Goal: Task Accomplishment & Management: Use online tool/utility

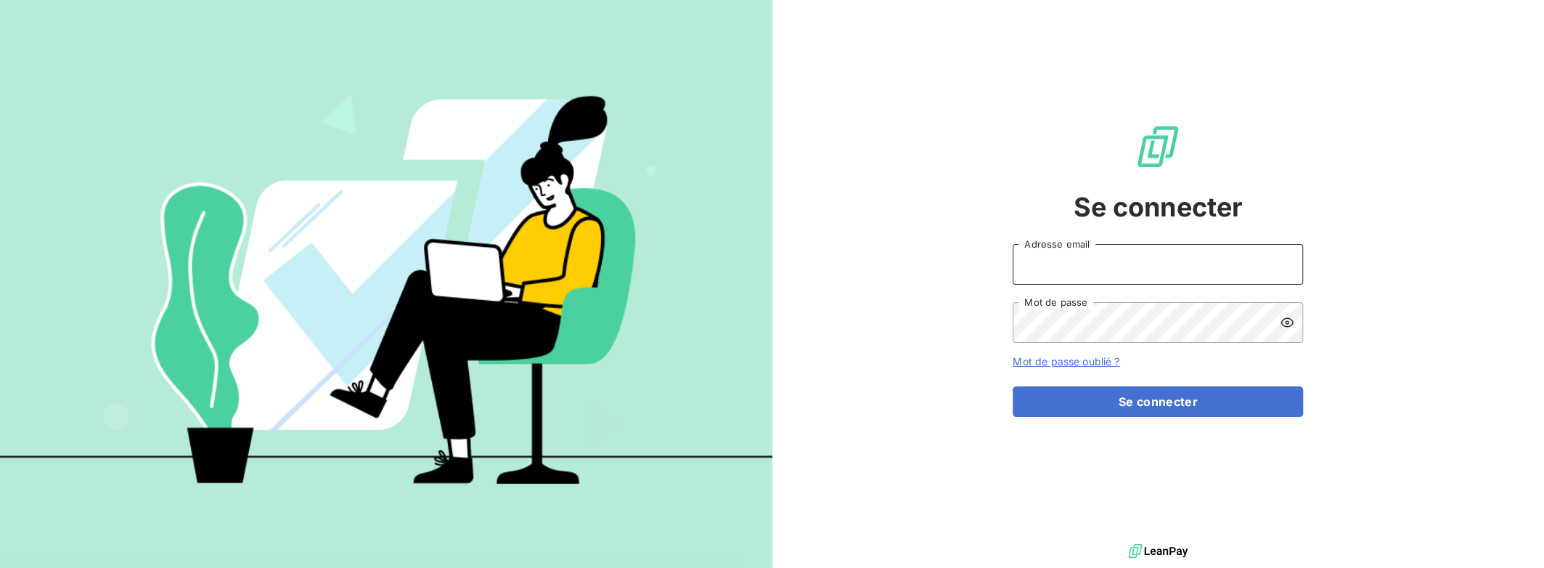
type input "[PERSON_NAME][EMAIL_ADDRESS][DOMAIN_NAME]"
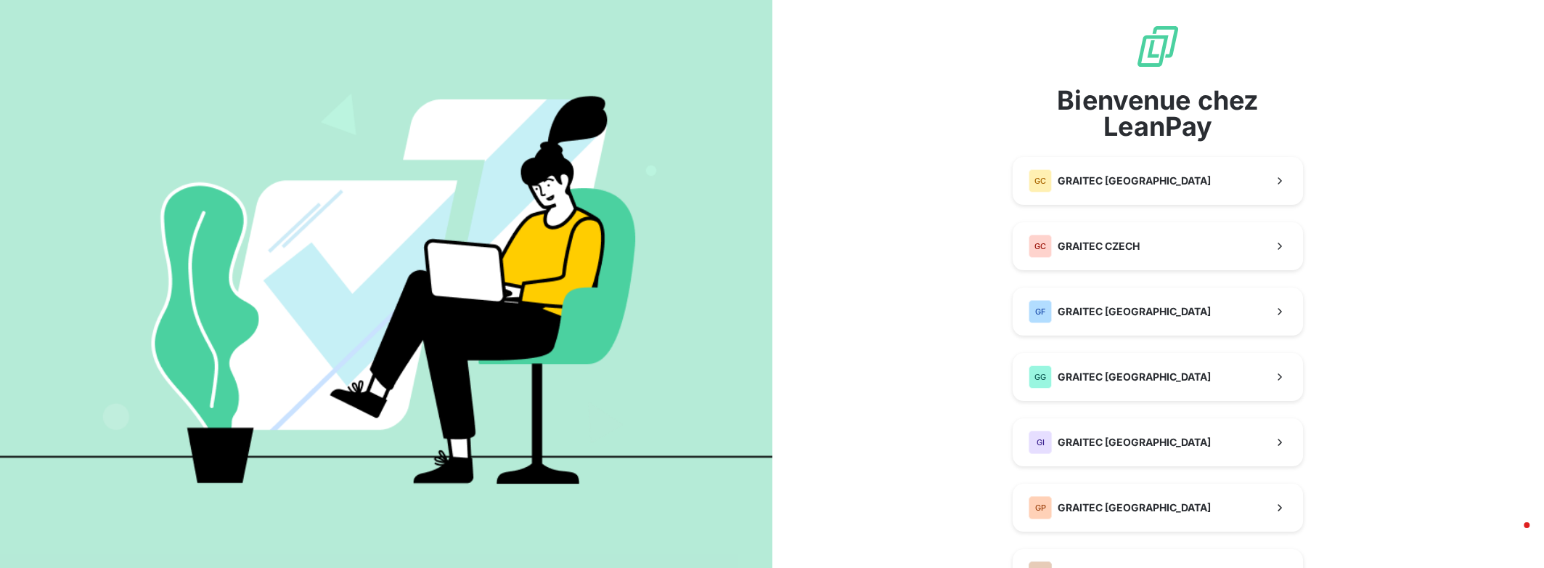
scroll to position [470, 0]
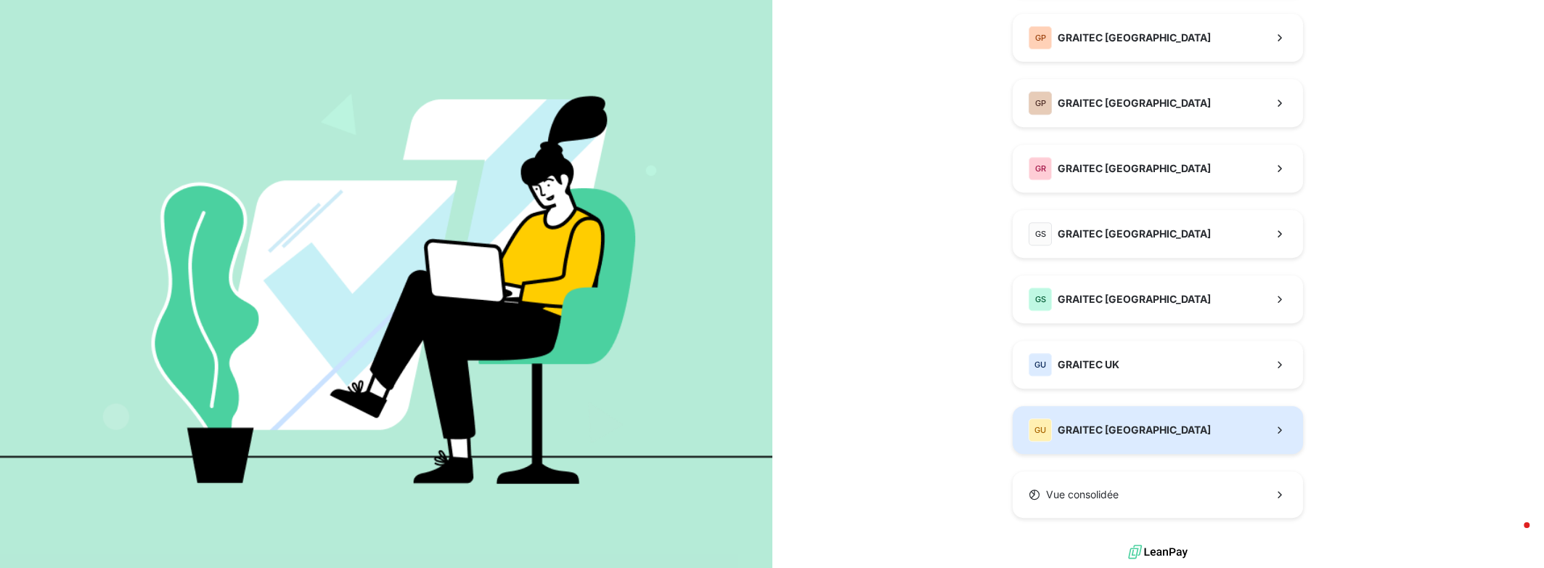
click at [1094, 435] on span "GRAITEC [GEOGRAPHIC_DATA]" at bounding box center [1133, 429] width 153 height 15
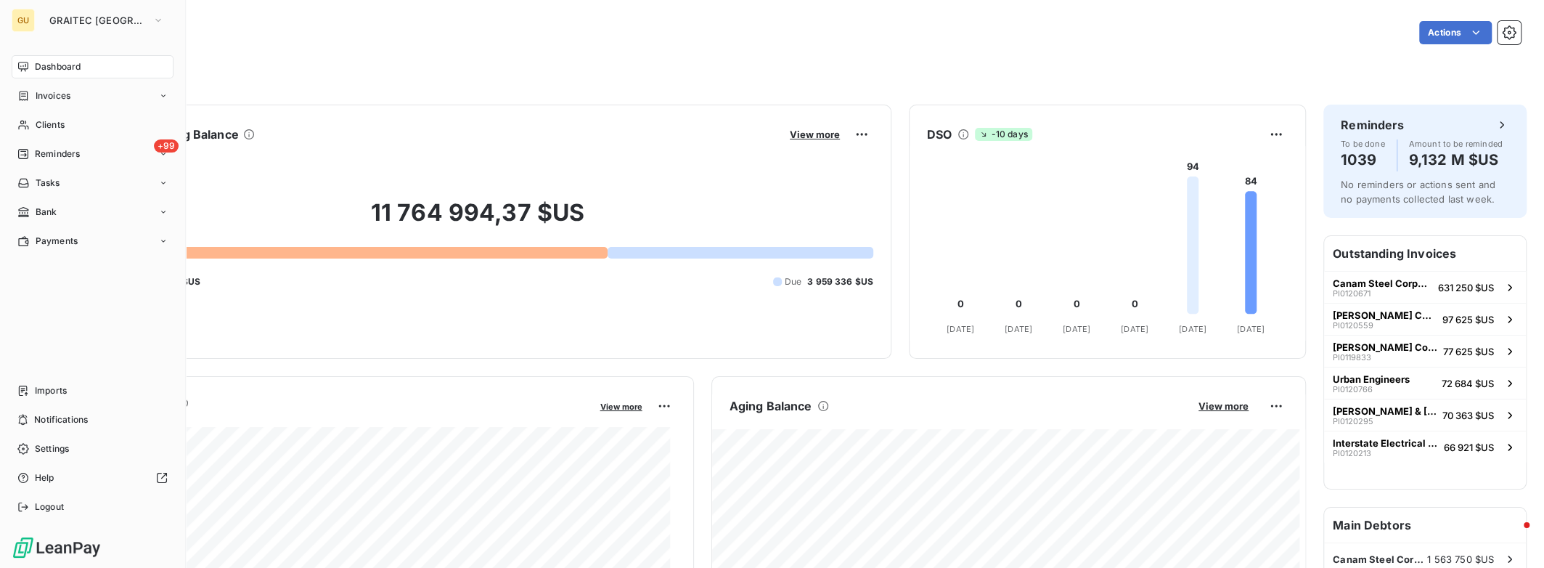
click at [33, 68] on div "Dashboard" at bounding box center [93, 66] width 162 height 23
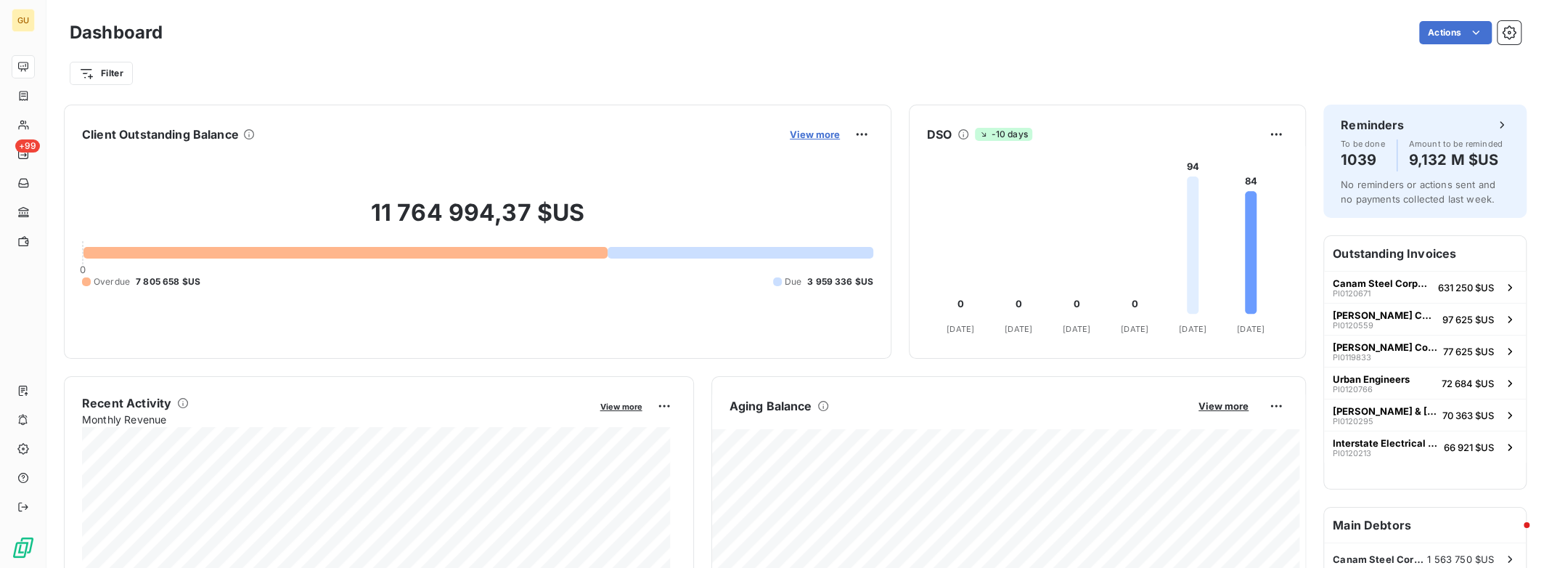
click at [826, 136] on span "View more" at bounding box center [815, 134] width 50 height 12
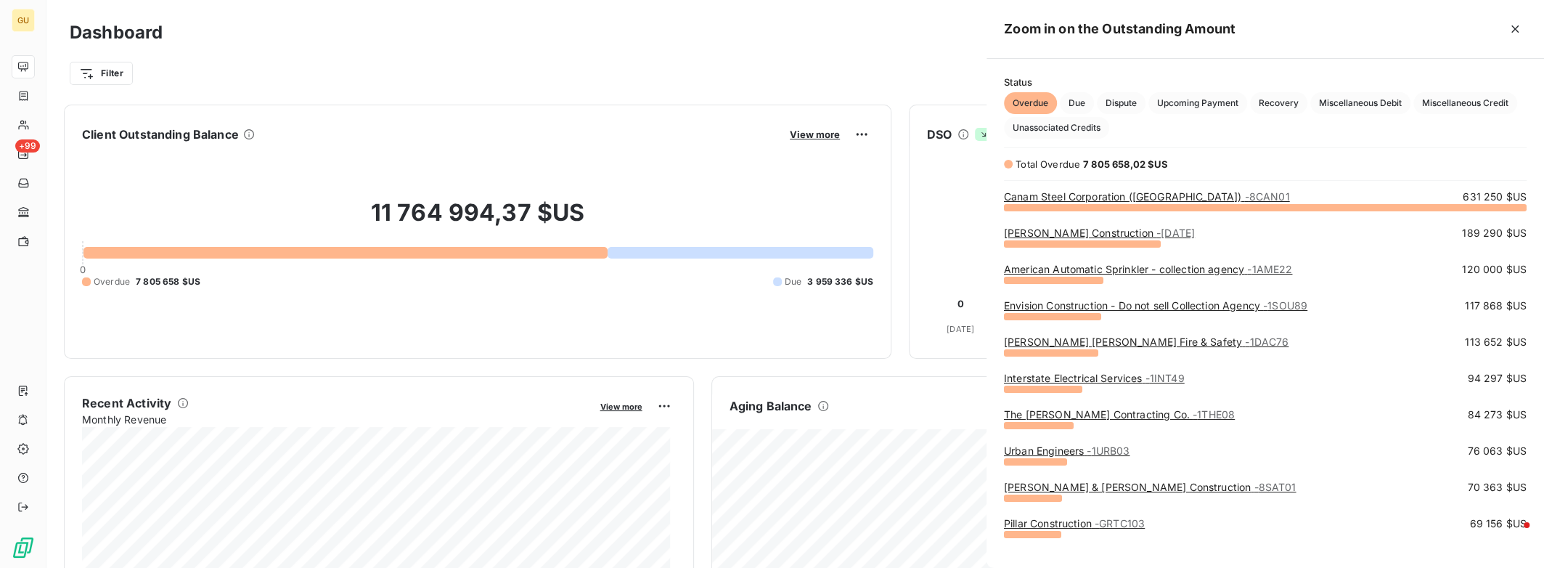
scroll to position [351, 546]
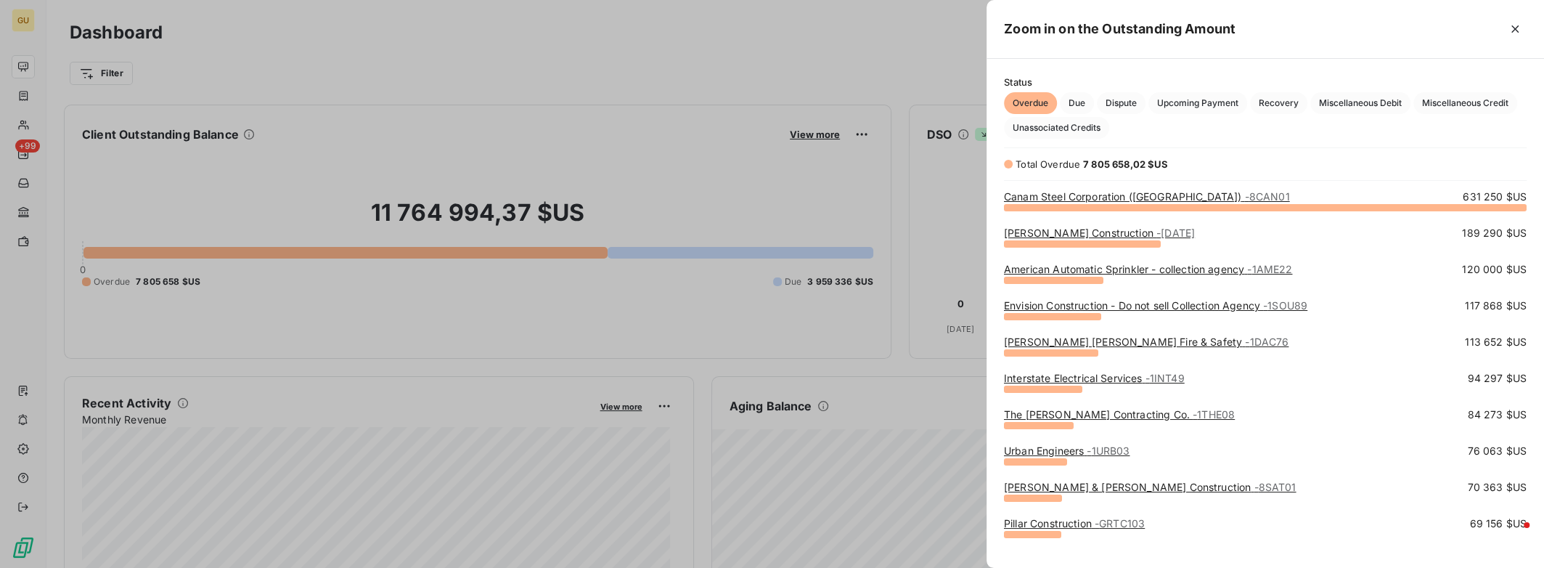
click at [656, 233] on div at bounding box center [772, 284] width 1544 height 568
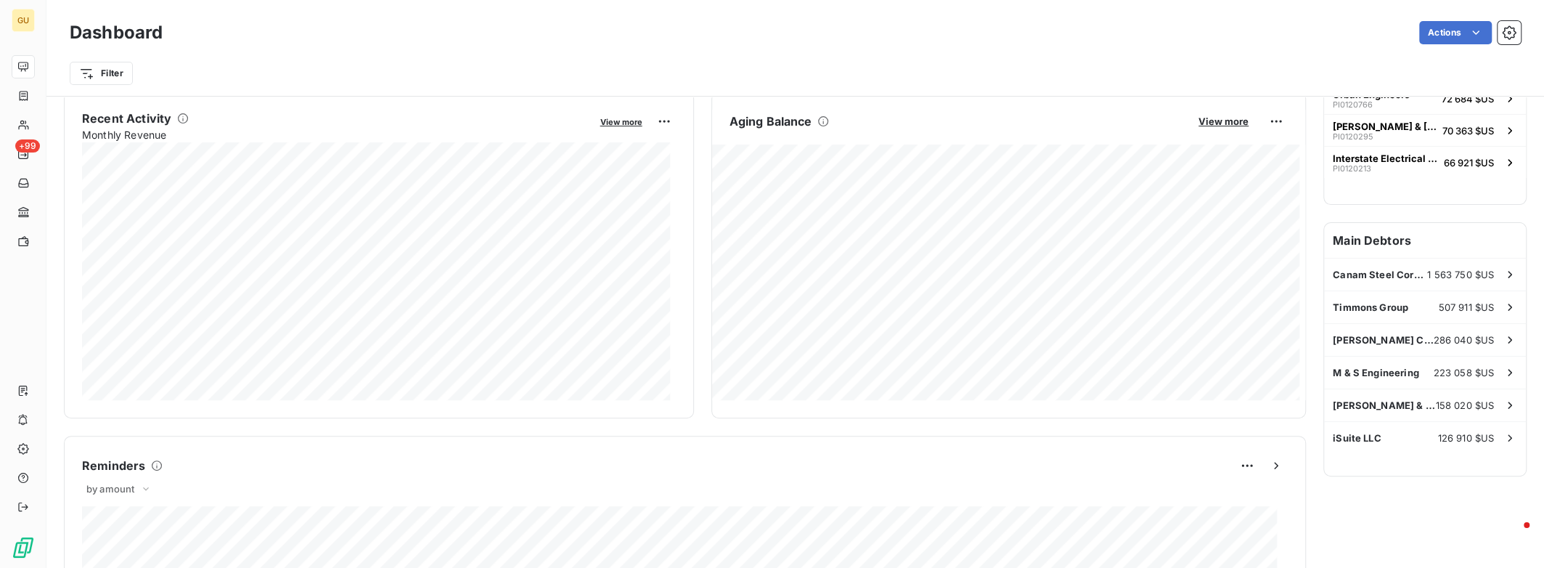
scroll to position [388, 0]
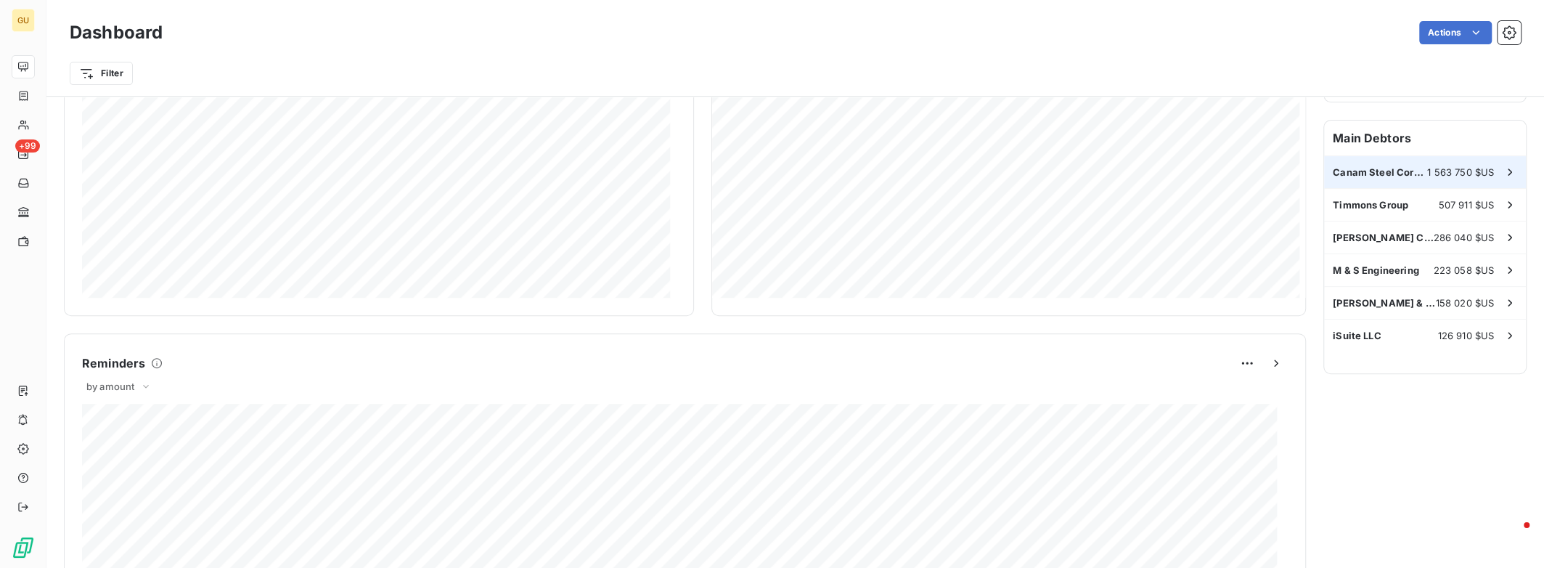
click at [1344, 175] on span "Canam Steel Corporation ([GEOGRAPHIC_DATA])" at bounding box center [1379, 172] width 94 height 12
